Goal: Transaction & Acquisition: Purchase product/service

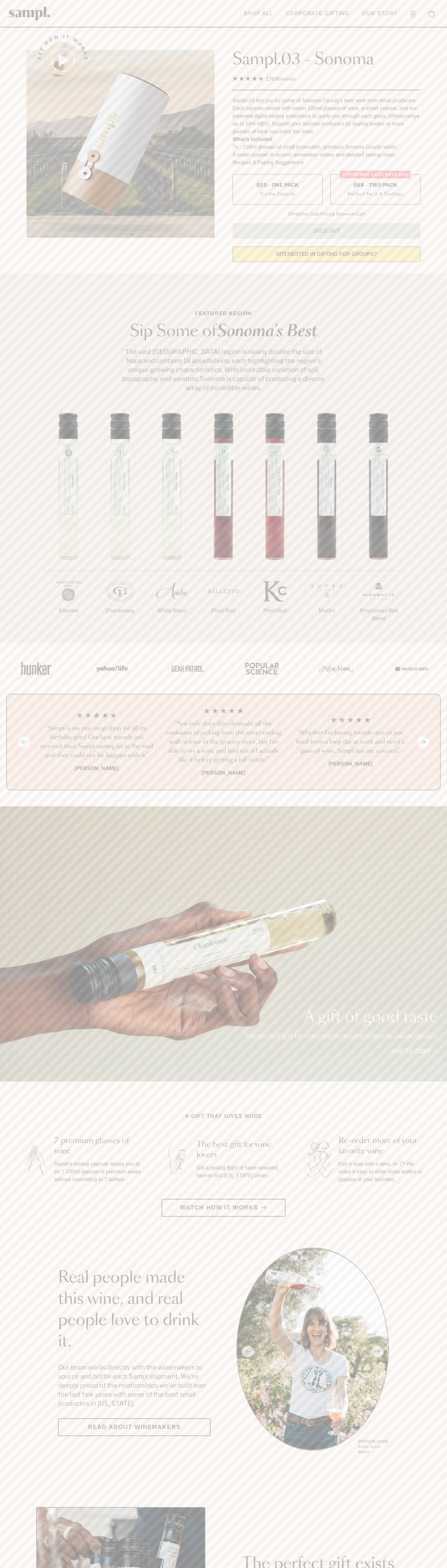
click at [375, 190] on label "Christmas SALE! Save 20% $88 - Two Pack Perfect For 2-4 Tastings" at bounding box center [375, 189] width 90 height 30
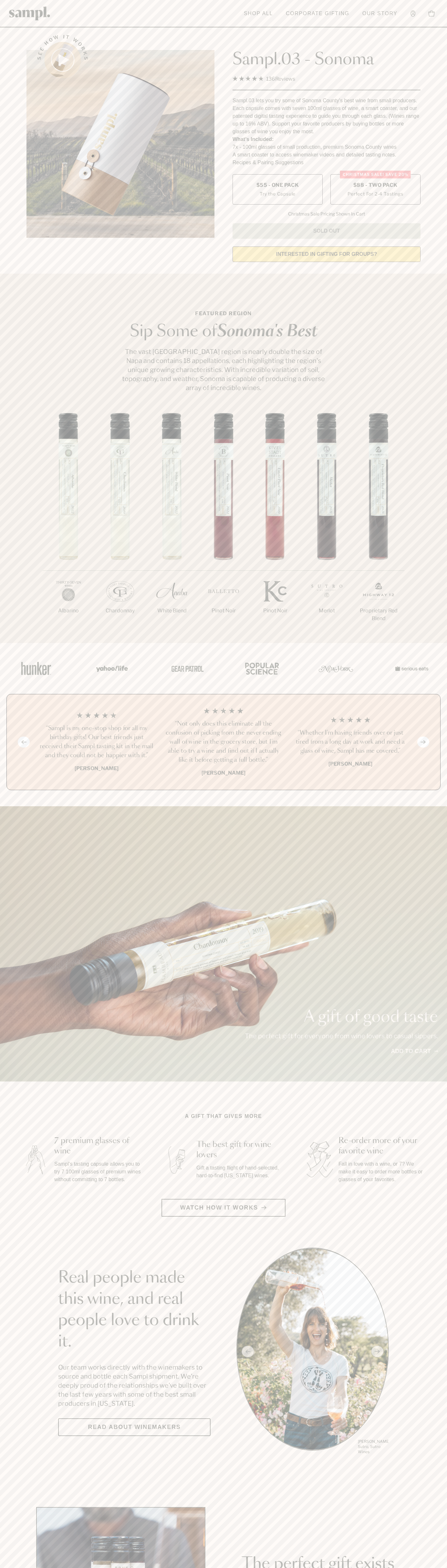
click at [96, 743] on h3 "“Sampl is my one-stop shop for all my birthday gifts! Our best friends just rec…" at bounding box center [96, 741] width 116 height 36
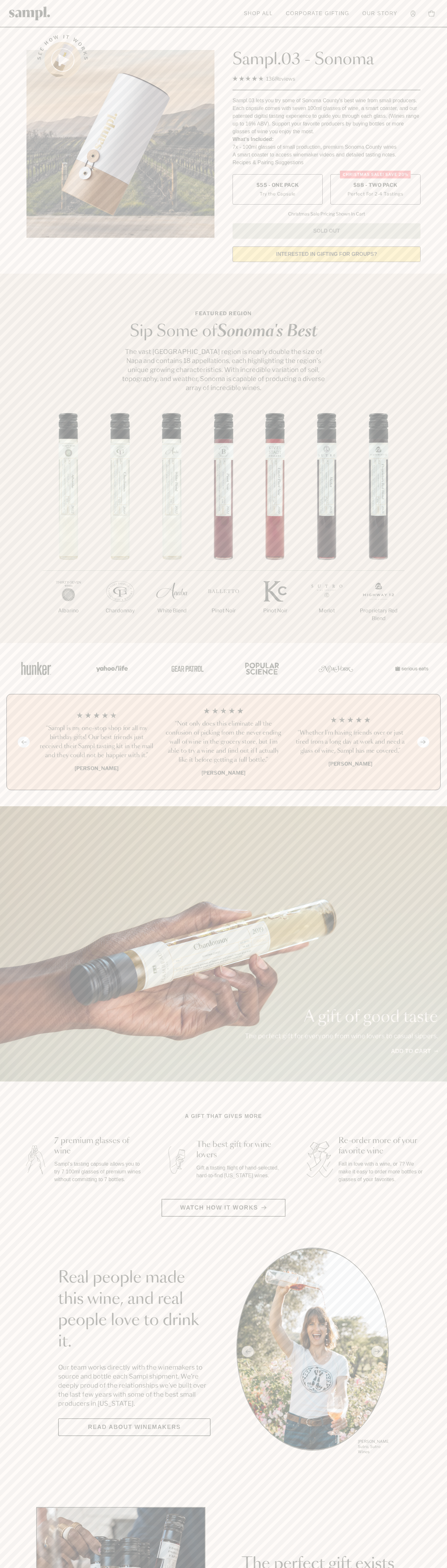
click at [79, 24] on header "Toggle navigation menu Shop All Corporate Gifting Our Story Account Story Shop …" at bounding box center [224, 13] width 447 height 27
click at [428, 1048] on link "Add to cart" at bounding box center [414, 1051] width 47 height 9
click at [255, 1567] on html "Skip to main content Toggle navigation menu Shop All Corporate Gifting Our Stor…" at bounding box center [224, 1513] width 447 height 3026
click at [10, 800] on main "See how it works Sampl.03 - Sonoma 4.9 Rated 4.9 out of 5 stars 136 Reviews Cli…" at bounding box center [224, 1438] width 447 height 2875
click at [375, 190] on label "Christmas SALE! Save 20% $88 - Two Pack Perfect For 2-4 Tastings" at bounding box center [375, 189] width 90 height 30
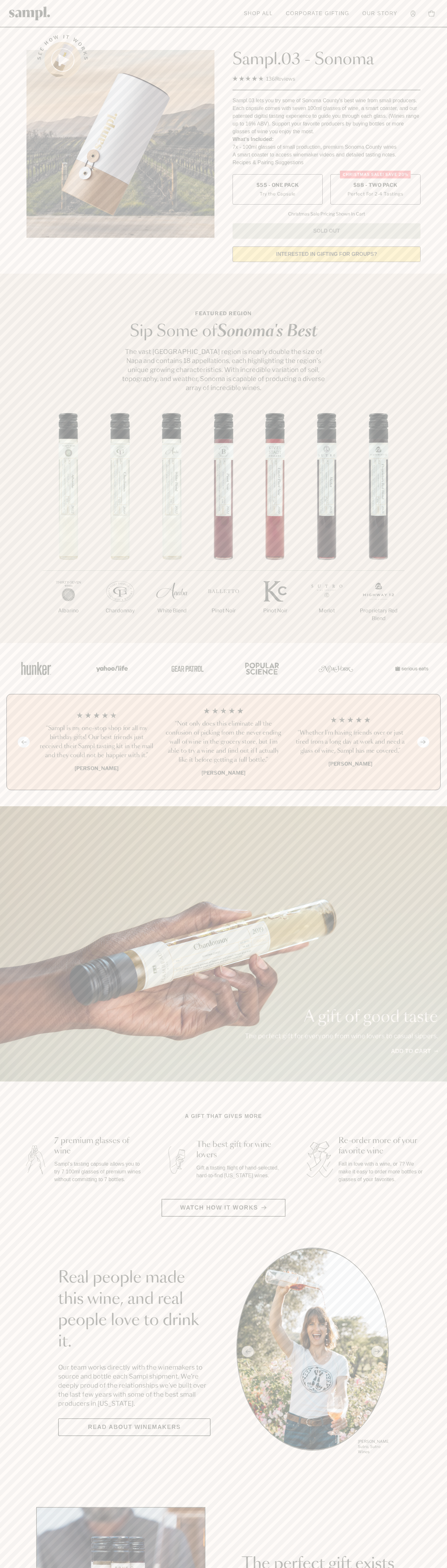
click at [96, 743] on h3 "“Sampl is my one-stop shop for all my birthday gifts! Our best friends just rec…" at bounding box center [96, 741] width 116 height 36
